Goal: Find contact information: Find contact information

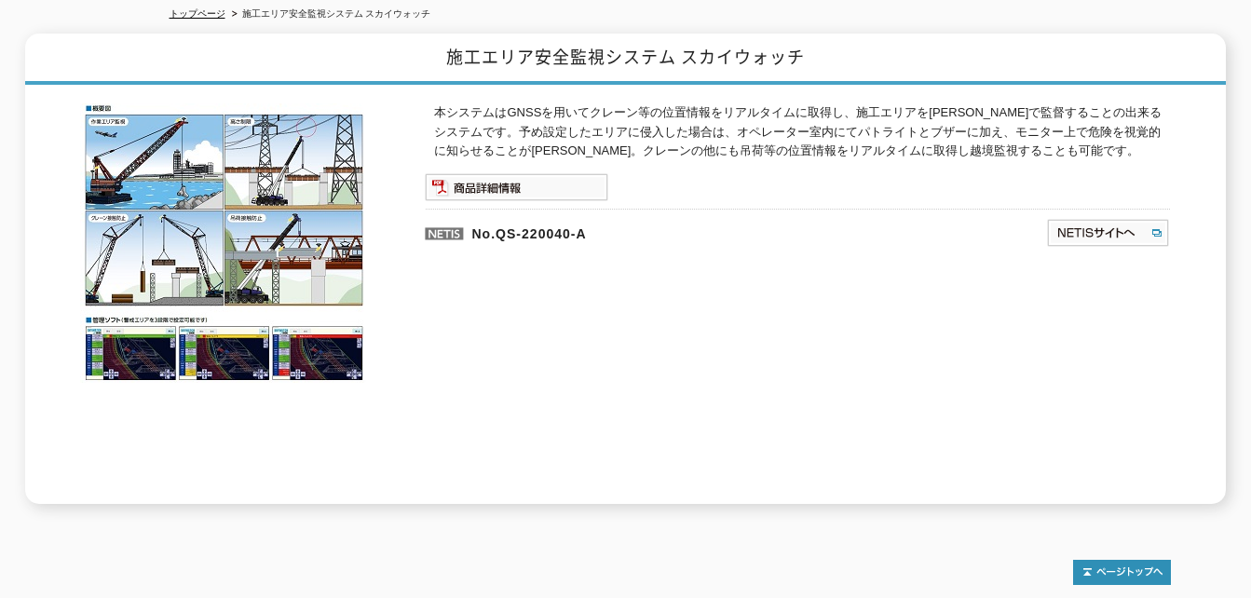
scroll to position [249, 0]
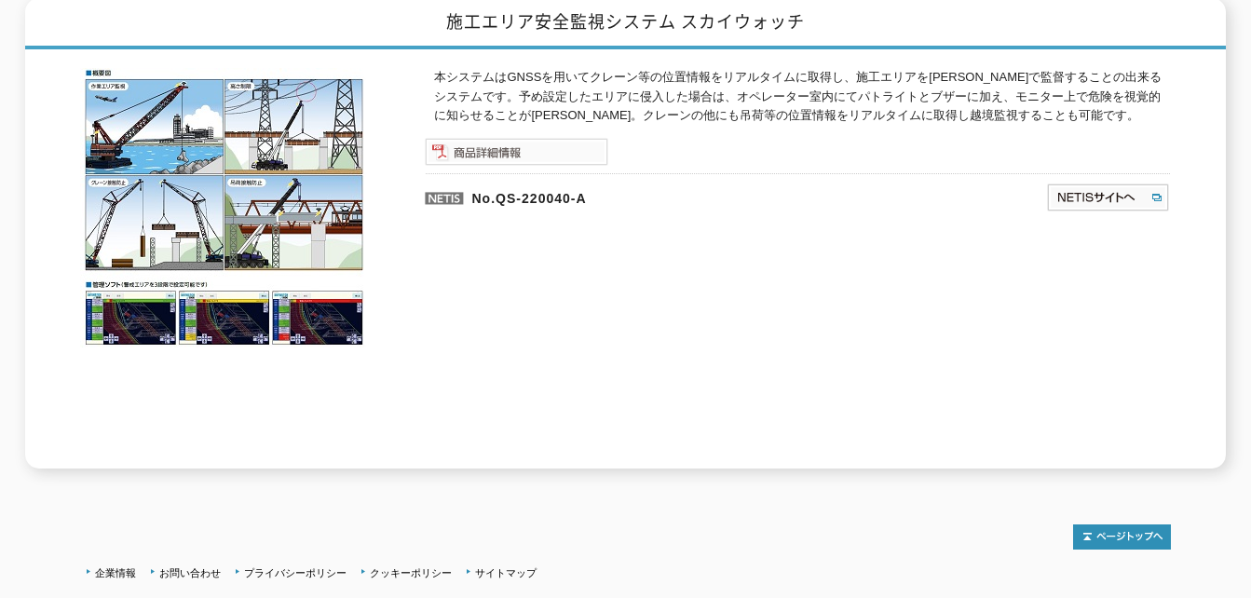
click at [476, 140] on img at bounding box center [516, 152] width 183 height 28
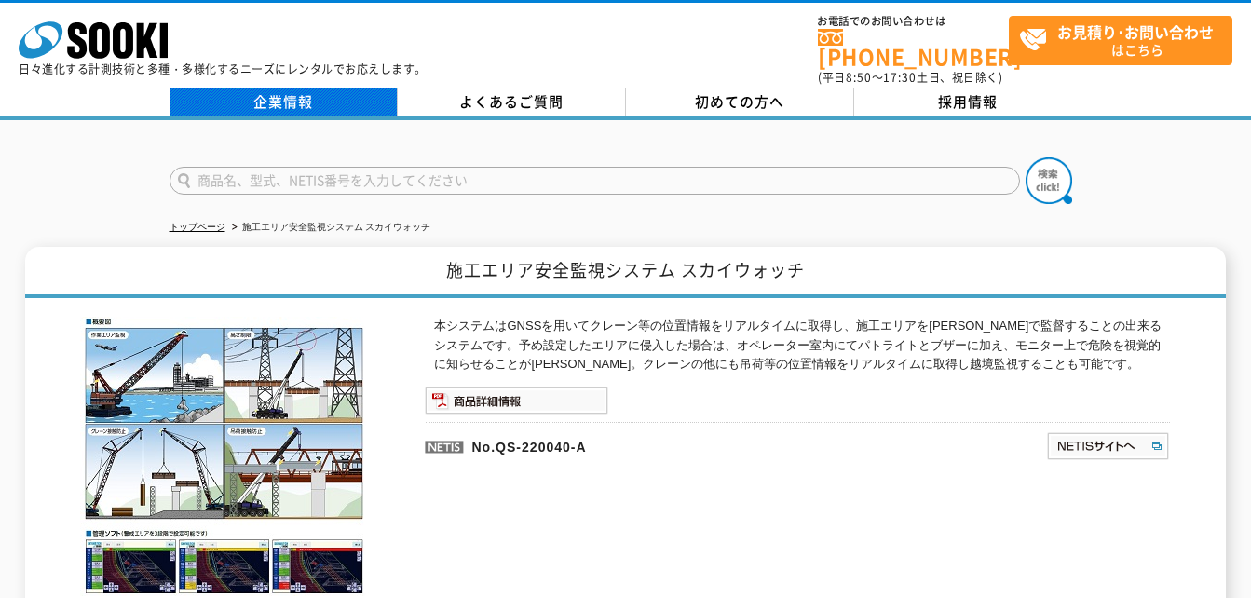
click at [350, 91] on link "企業情報" at bounding box center [284, 102] width 228 height 28
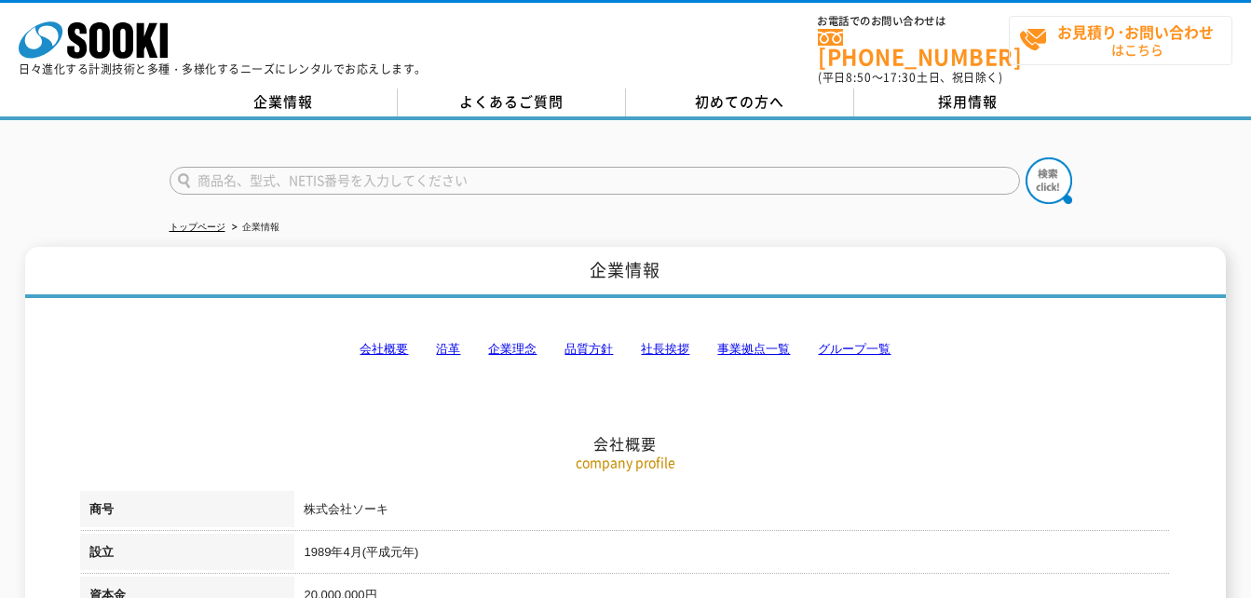
click at [1170, 52] on span "お見積り･お問い合わせ はこちら" at bounding box center [1125, 40] width 212 height 47
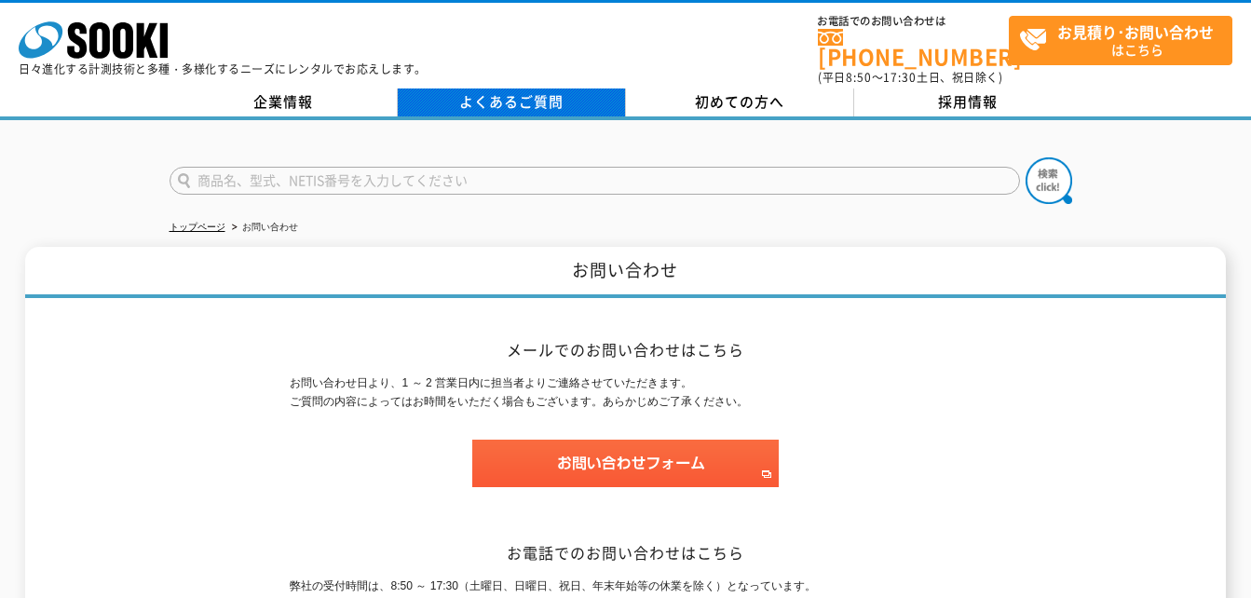
click at [493, 88] on link "よくあるご質問" at bounding box center [512, 102] width 228 height 28
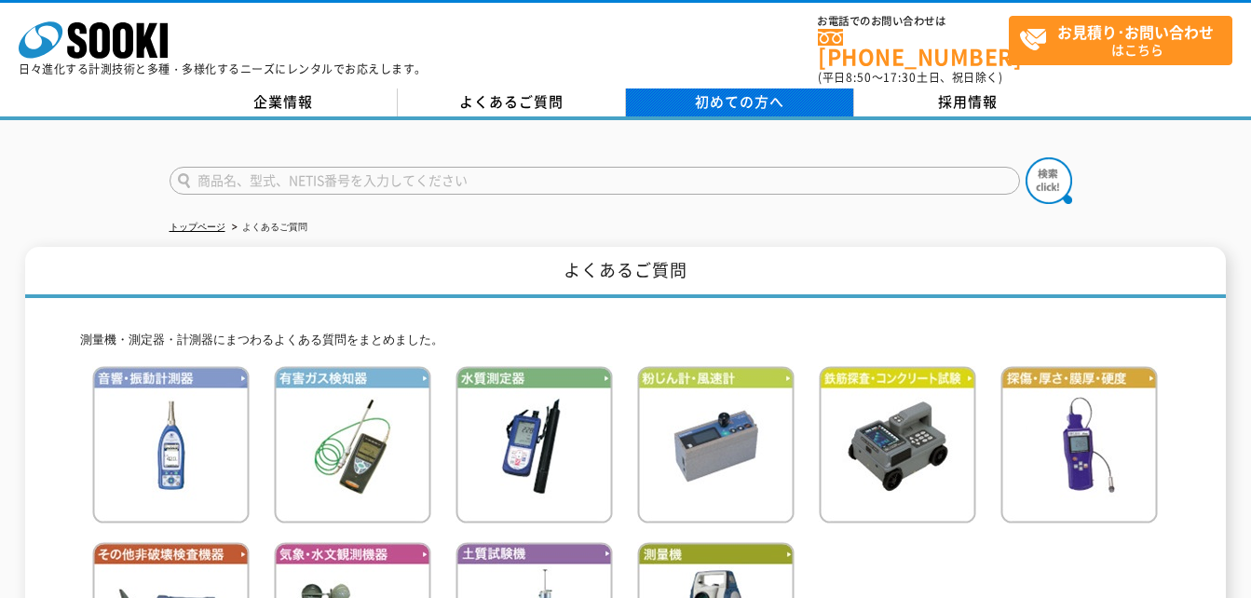
click at [769, 91] on span "初めての方へ" at bounding box center [739, 101] width 89 height 20
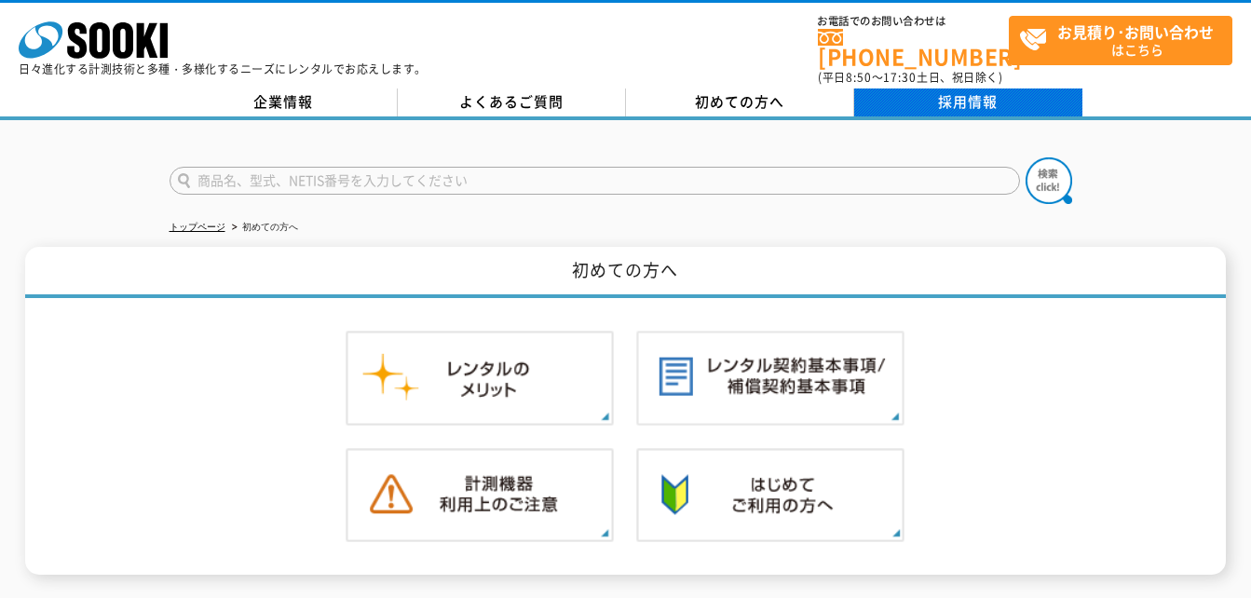
click at [1011, 93] on link "採用情報" at bounding box center [968, 102] width 228 height 28
